Goal: Transaction & Acquisition: Purchase product/service

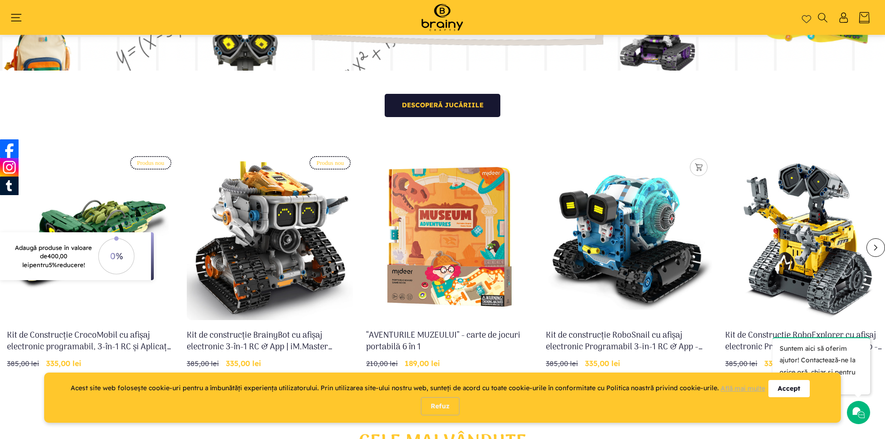
scroll to position [294, 0]
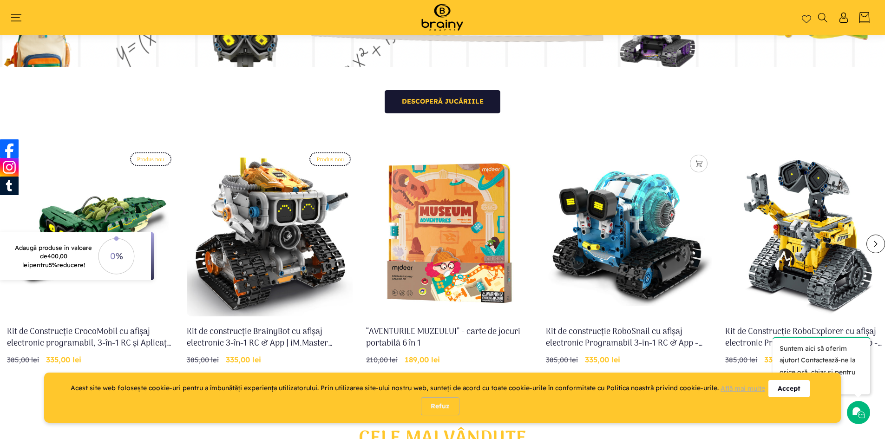
click at [656, 326] on link "Kit de construcție RoboSnail cu afișaj electronic Programabil 3-in-1 RC & App -…" at bounding box center [629, 337] width 167 height 23
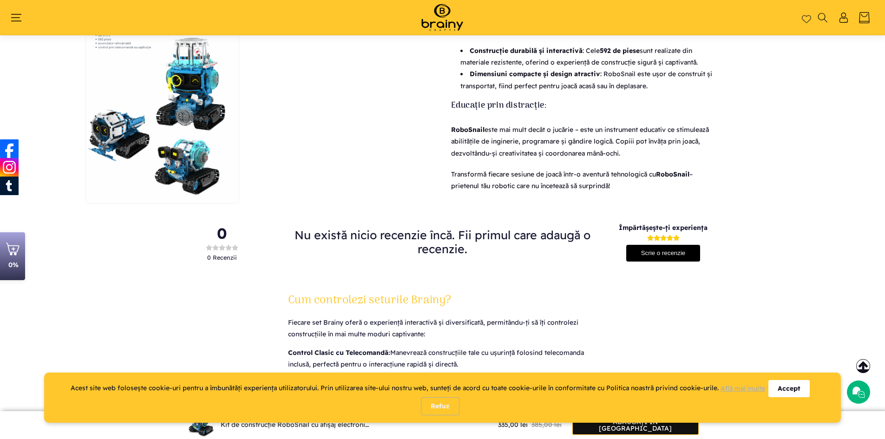
scroll to position [759, 0]
